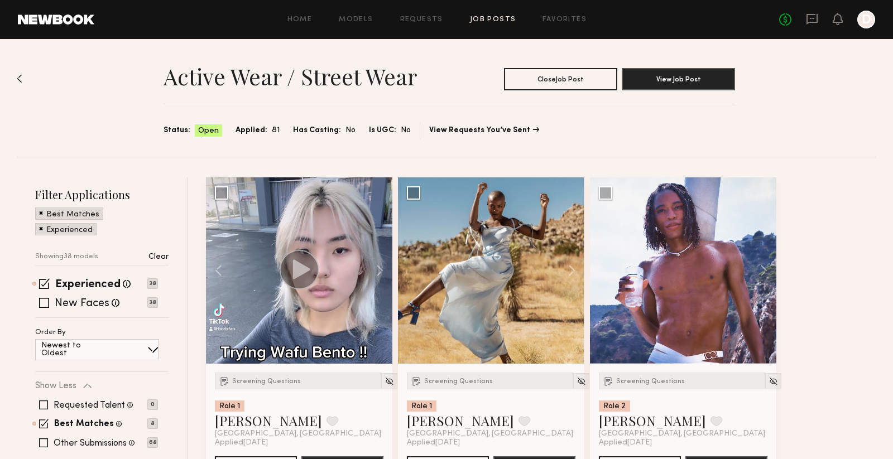
scroll to position [401, 0]
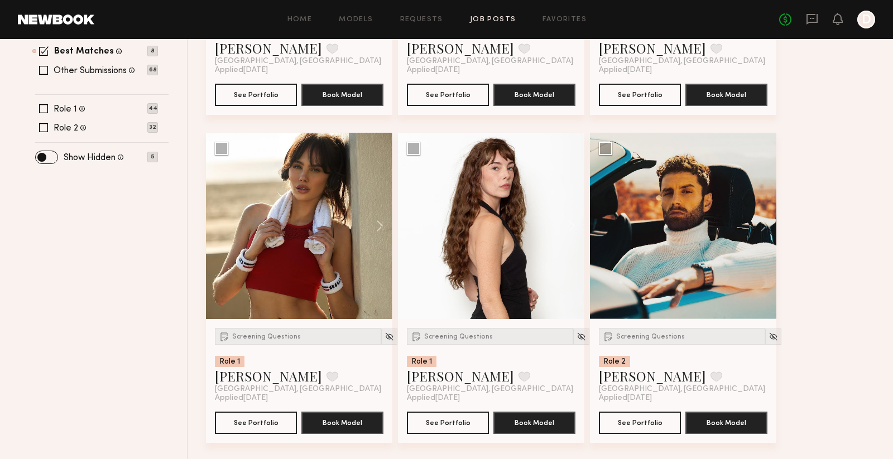
scroll to position [443, 0]
